Goal: Check status: Check status

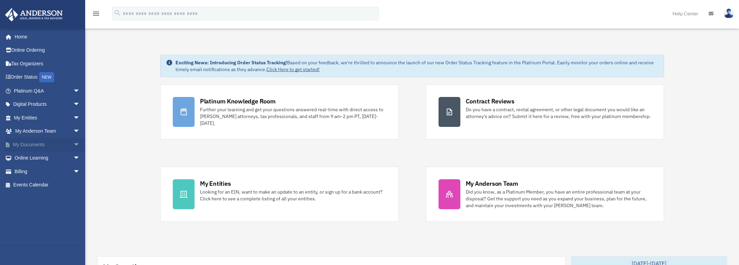
click at [46, 147] on link "My Documents arrow_drop_down" at bounding box center [48, 145] width 86 height 14
click at [73, 145] on span "arrow_drop_down" at bounding box center [80, 145] width 14 height 14
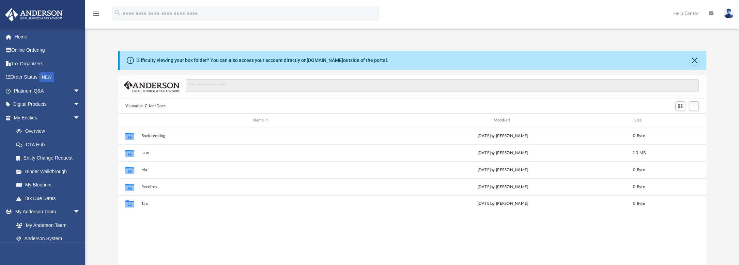
scroll to position [150, 583]
click at [73, 117] on span "arrow_drop_down" at bounding box center [80, 118] width 14 height 14
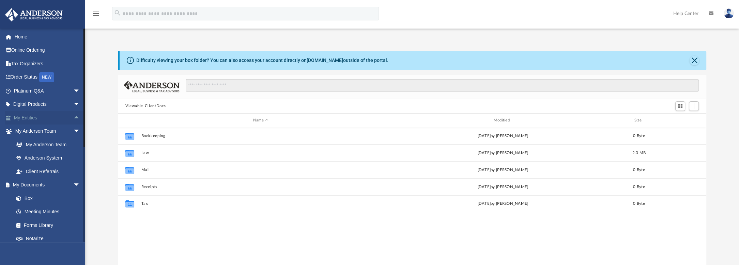
click at [73, 117] on span "arrow_drop_up" at bounding box center [80, 118] width 14 height 14
click at [43, 131] on link "Overview" at bounding box center [50, 132] width 81 height 14
click at [55, 156] on link "Entity Change Request" at bounding box center [50, 159] width 81 height 14
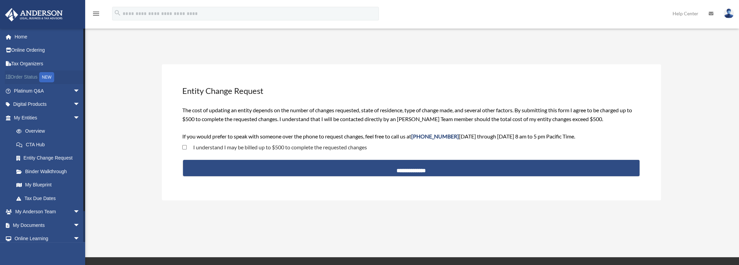
click at [30, 77] on link "Order Status NEW" at bounding box center [48, 78] width 86 height 14
